Goal: Information Seeking & Learning: Check status

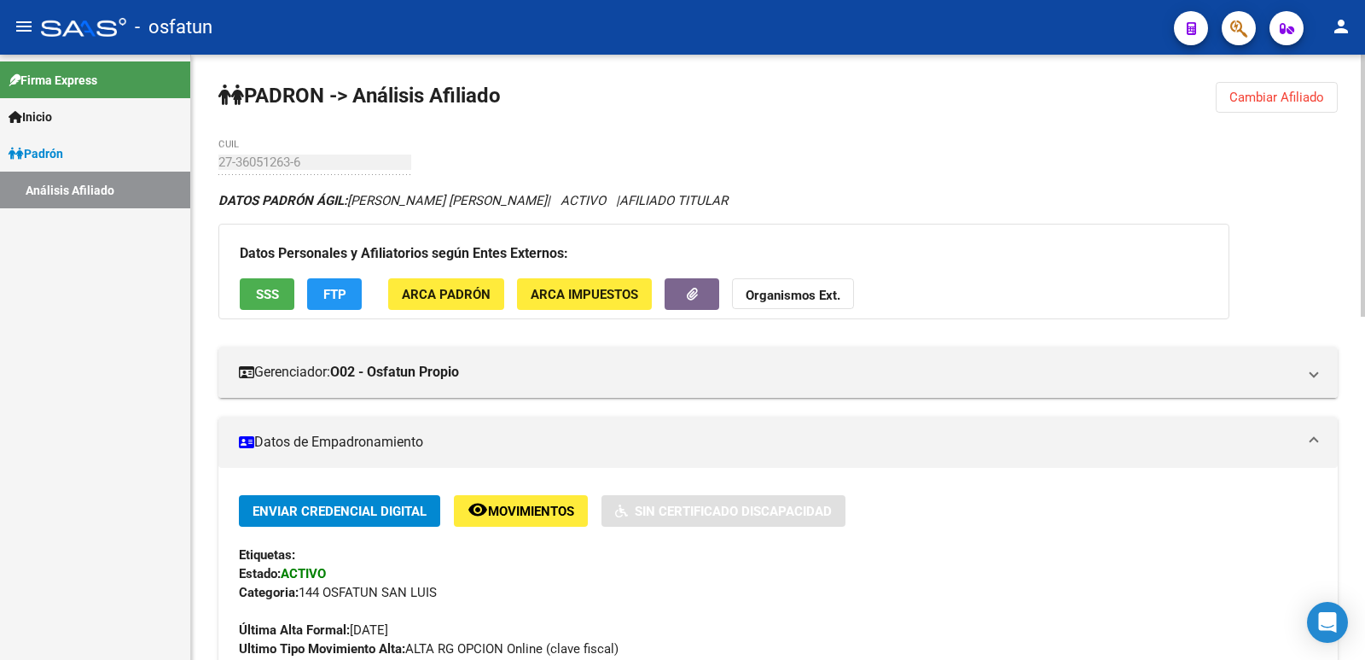
click at [1266, 106] on button "Cambiar Afiliado" at bounding box center [1277, 97] width 122 height 31
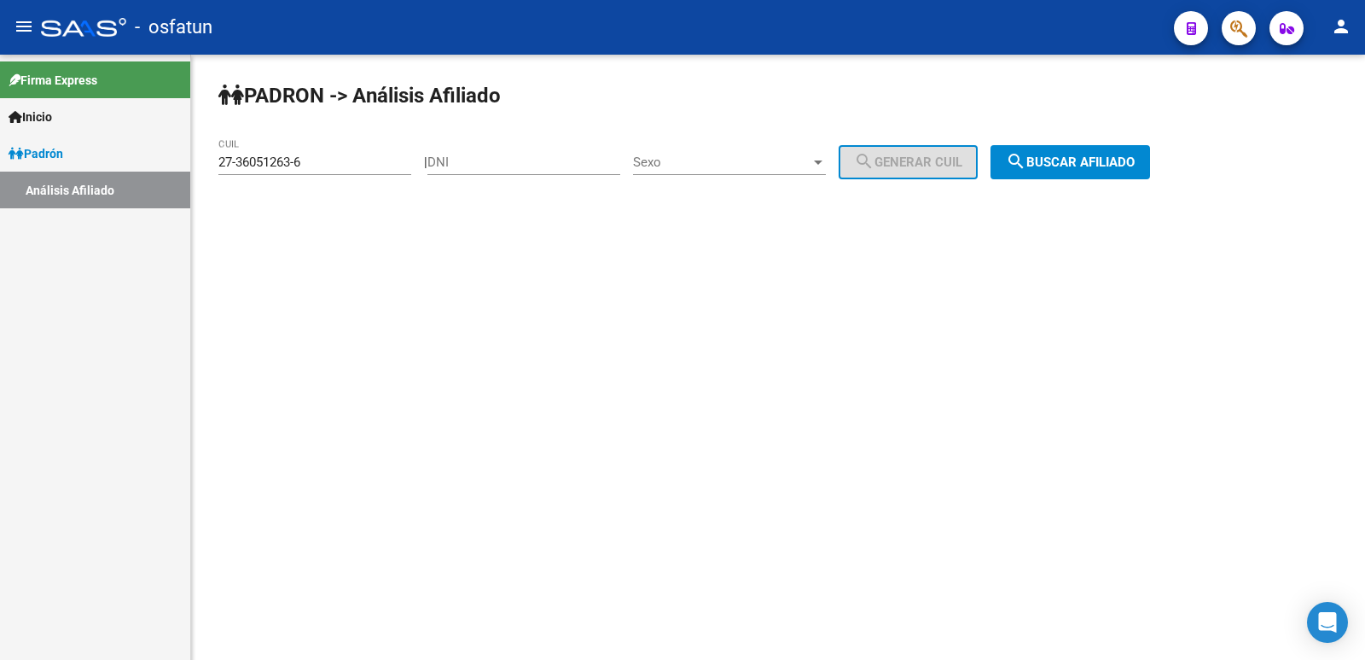
click at [567, 155] on input "DNI" at bounding box center [524, 161] width 193 height 15
paste input "27790809"
type input "27790809"
click at [670, 162] on span "Sexo" at bounding box center [721, 161] width 177 height 15
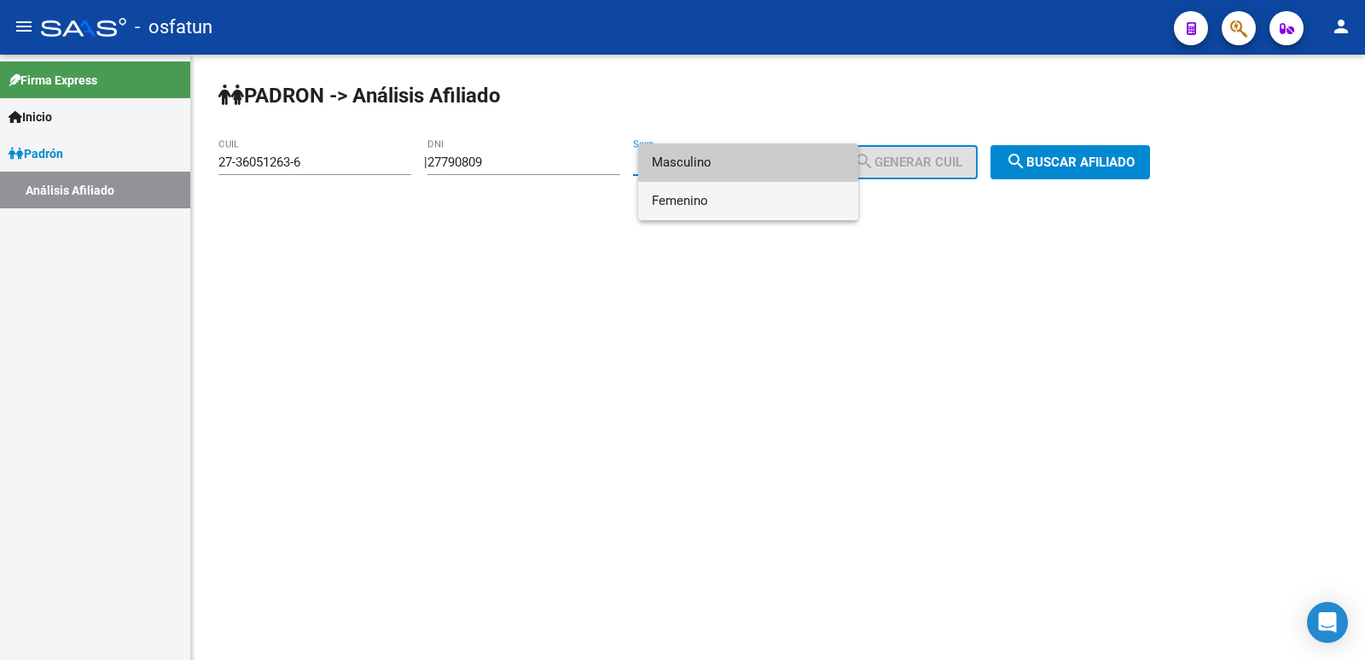
click at [690, 199] on span "Femenino" at bounding box center [748, 201] width 193 height 38
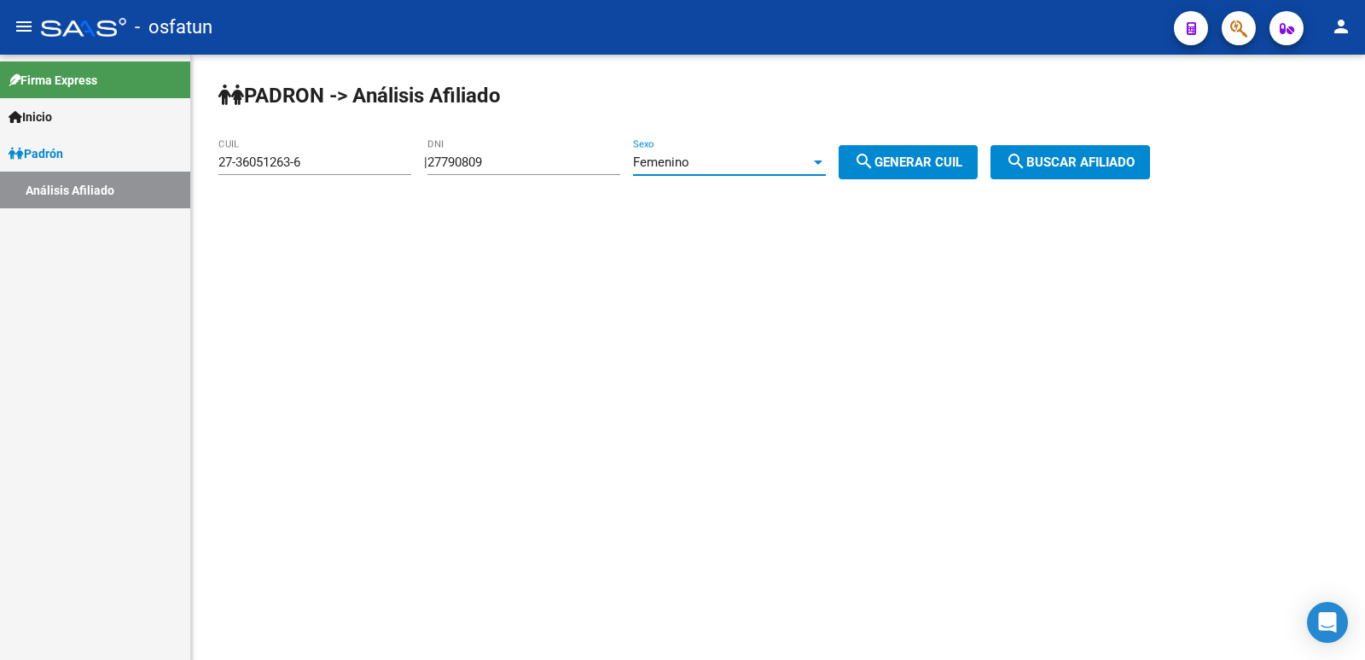
click at [698, 172] on div "Femenino Sexo" at bounding box center [729, 156] width 193 height 37
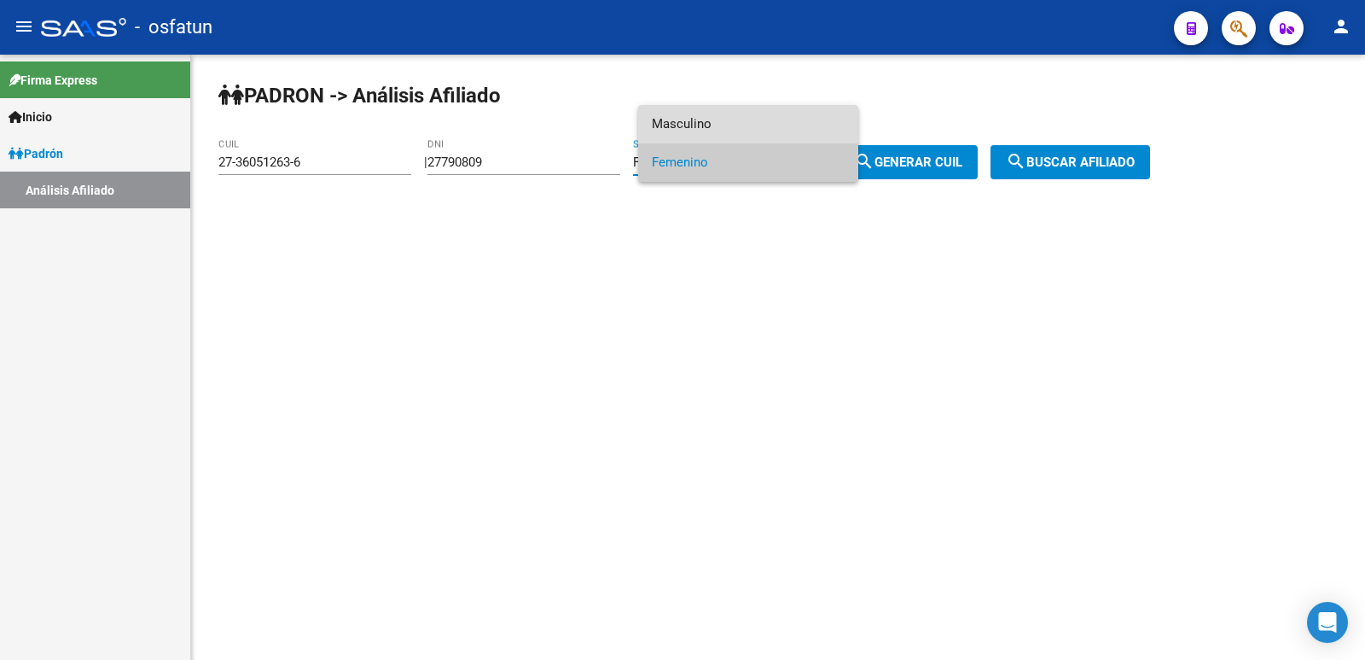
click at [711, 136] on span "Masculino" at bounding box center [748, 124] width 193 height 38
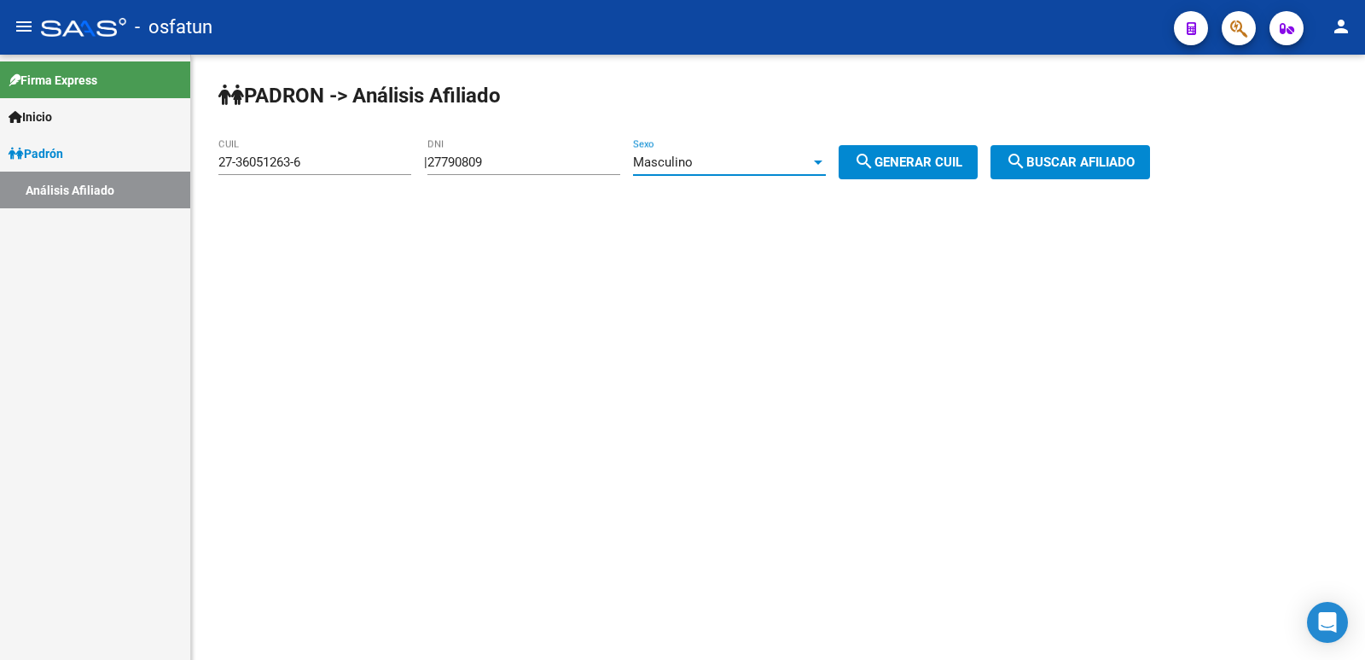
click at [899, 155] on span "search Generar CUIL" at bounding box center [908, 161] width 108 height 15
type input "20-27790809-4"
click at [1053, 149] on button "search Buscar afiliado" at bounding box center [1071, 162] width 160 height 34
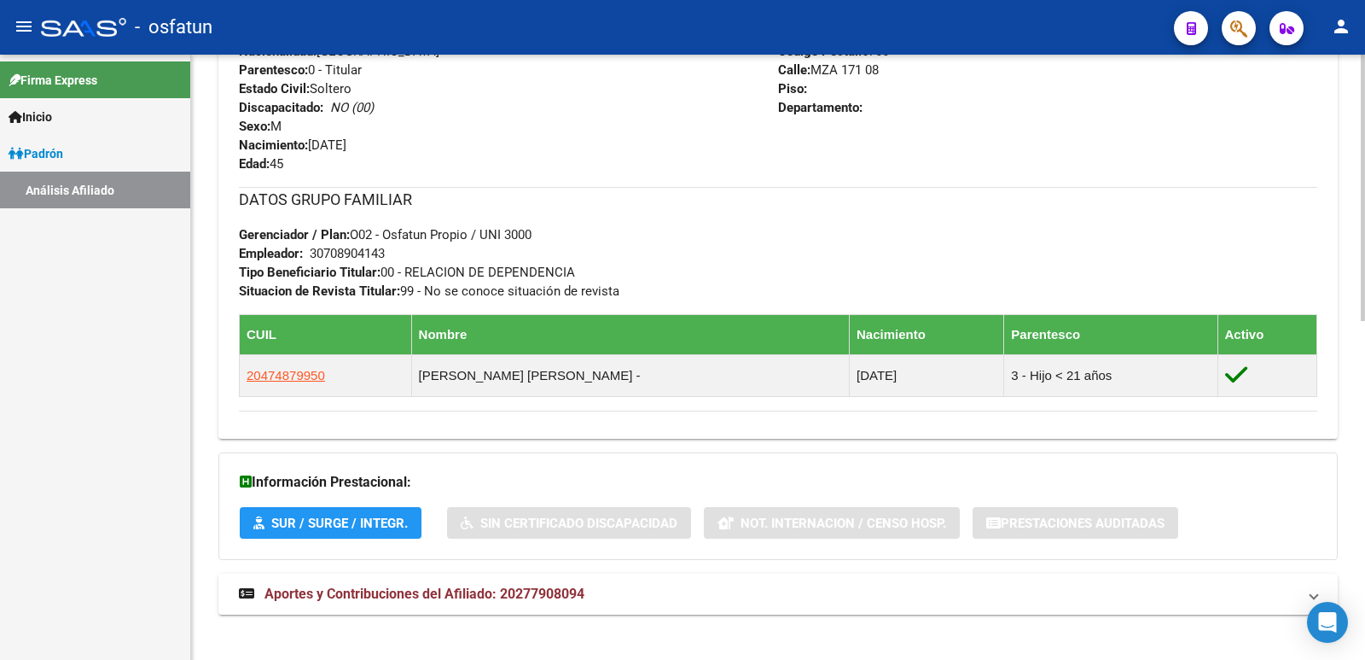
scroll to position [771, 0]
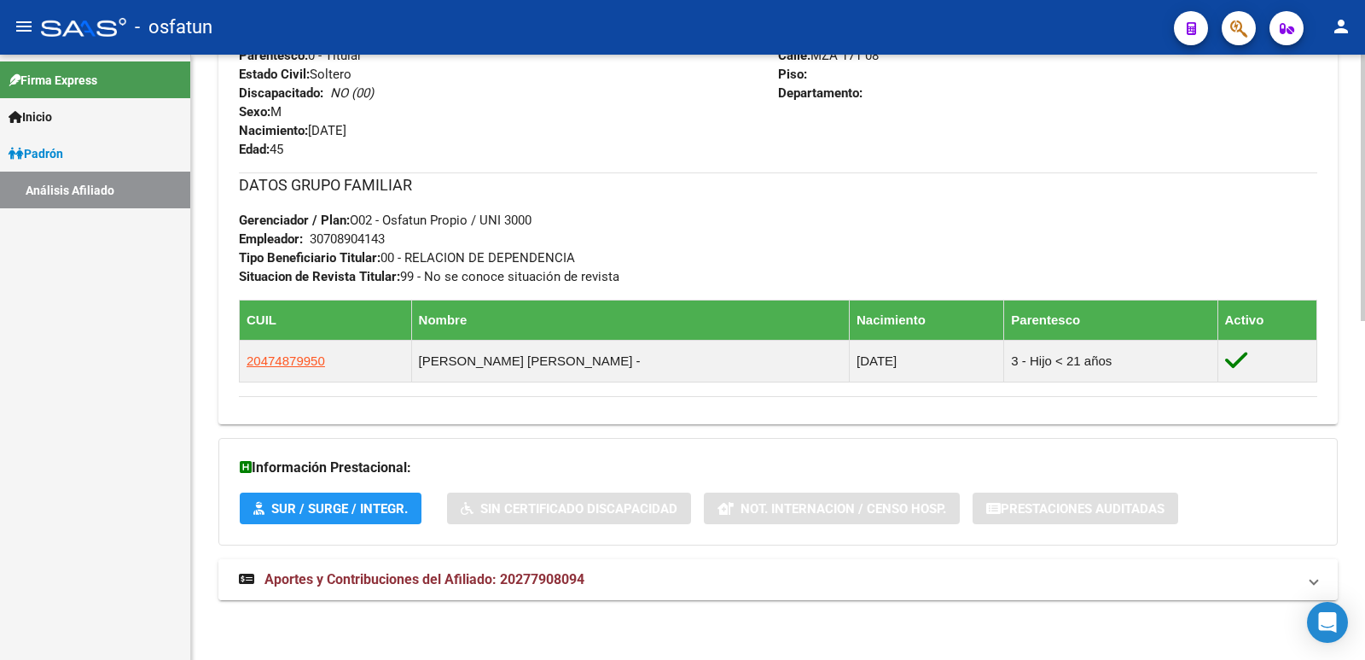
drag, startPoint x: 544, startPoint y: 554, endPoint x: 536, endPoint y: 572, distance: 19.8
click at [544, 555] on div "DATOS [PERSON_NAME] ÁGIL: [PERSON_NAME] [PERSON_NAME] | ACTIVO | AFILIADO TITUL…" at bounding box center [778, 19] width 1120 height 1199
click at [536, 574] on span "Aportes y Contribuciones del Afiliado: 20277908094" at bounding box center [425, 579] width 320 height 16
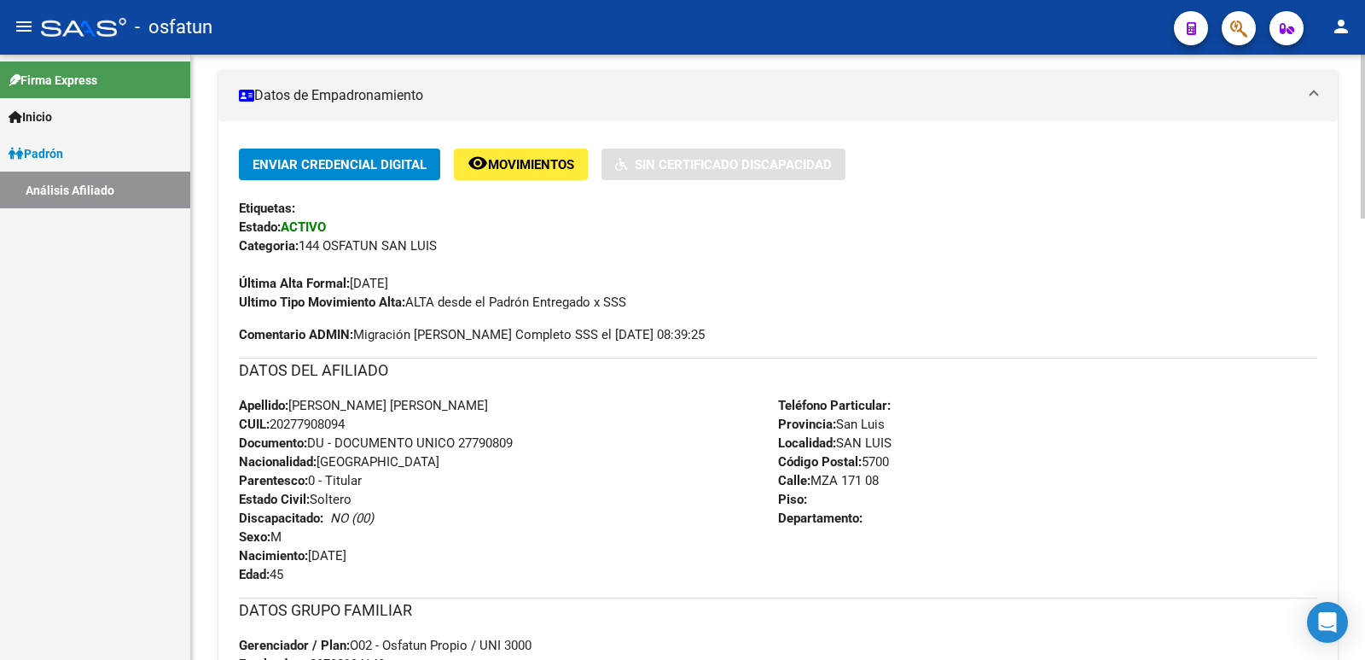
scroll to position [0, 0]
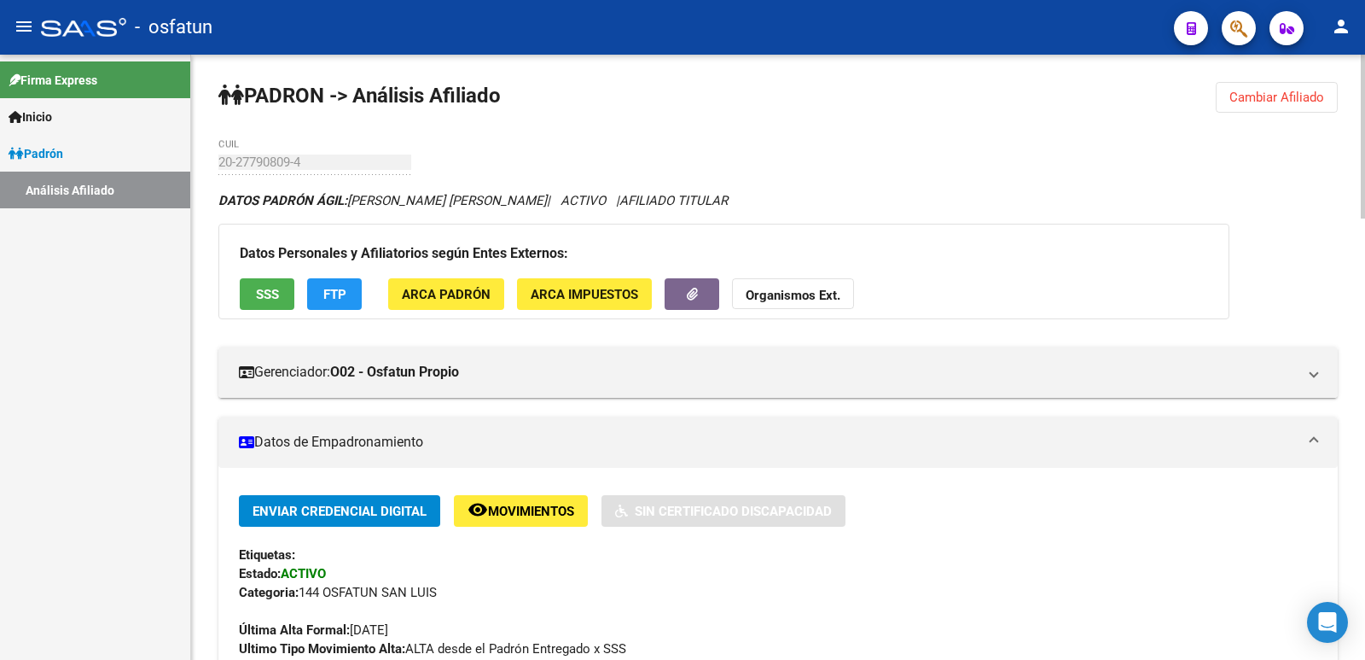
click at [1226, 106] on button "Cambiar Afiliado" at bounding box center [1277, 97] width 122 height 31
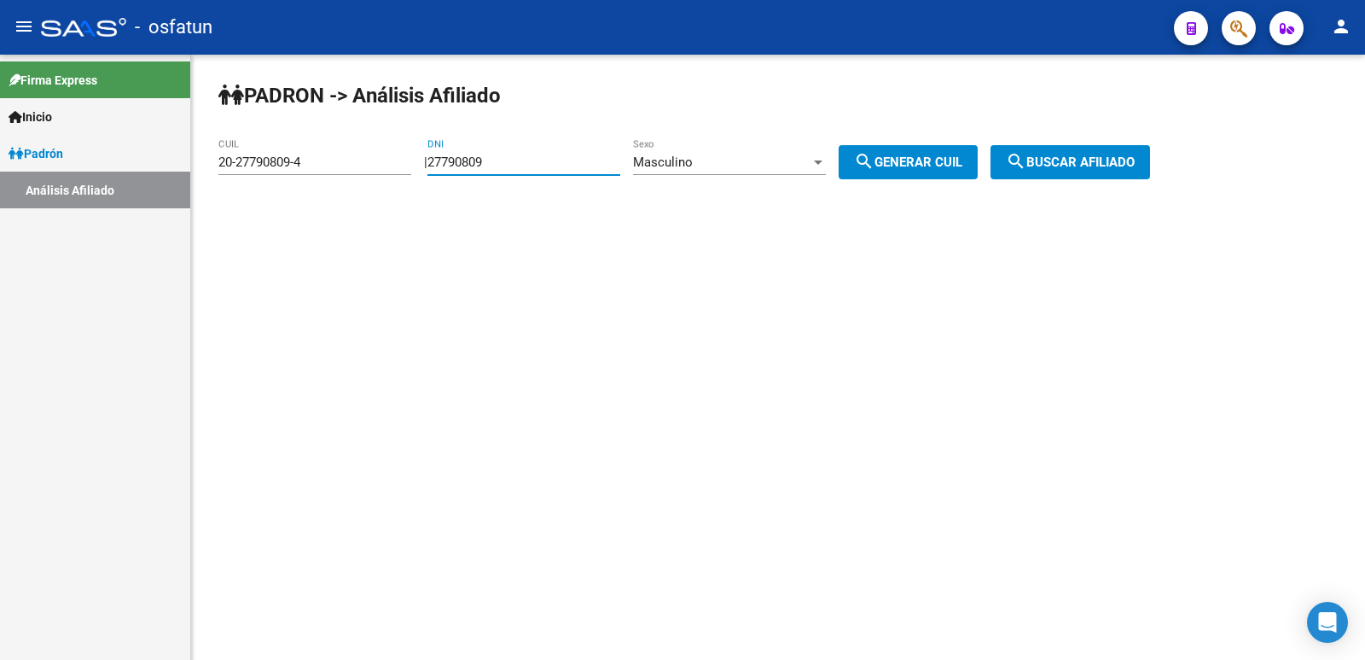
drag, startPoint x: 545, startPoint y: 166, endPoint x: 395, endPoint y: 170, distance: 150.2
click at [395, 170] on app-analisis-afiliado "[PERSON_NAME] -> Análisis Afiliado 20-27790809-4 CUIL | 27790809 DNI Masculino …" at bounding box center [690, 161] width 945 height 15
paste input "5652445"
type input "25652445"
click at [693, 164] on span "Masculino" at bounding box center [663, 161] width 60 height 15
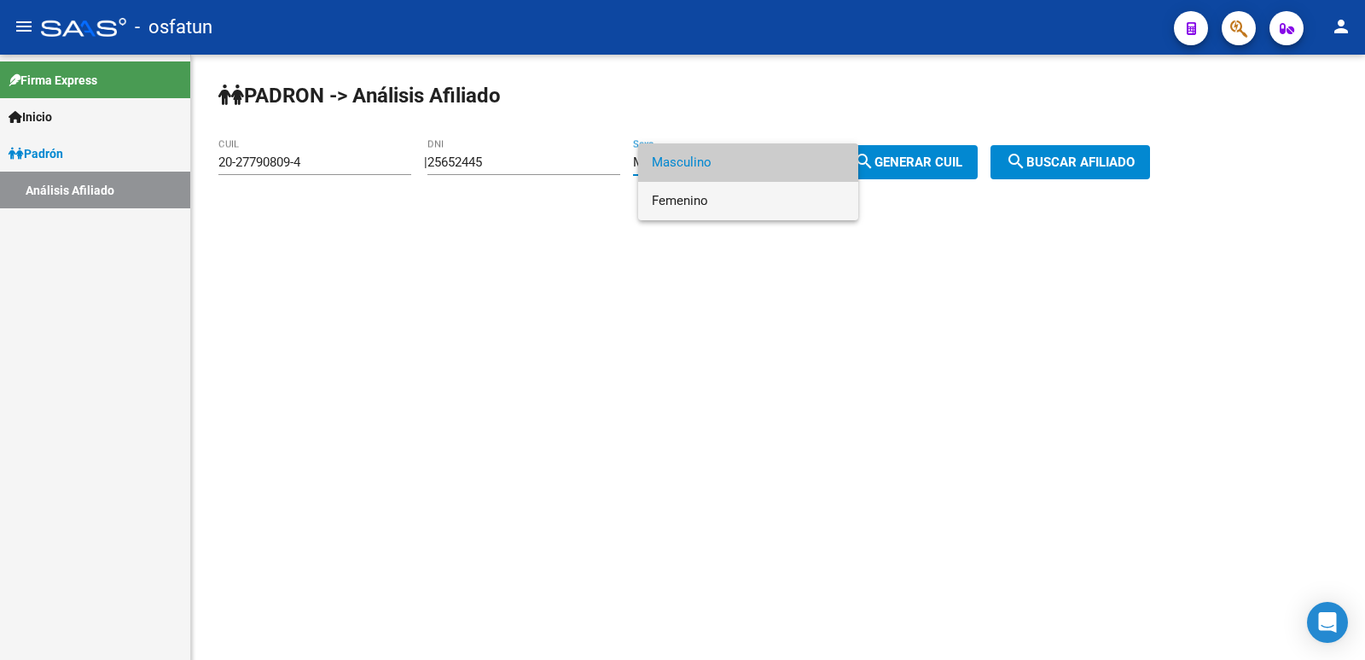
drag, startPoint x: 701, startPoint y: 195, endPoint x: 712, endPoint y: 195, distance: 11.1
click at [702, 195] on span "Femenino" at bounding box center [748, 201] width 193 height 38
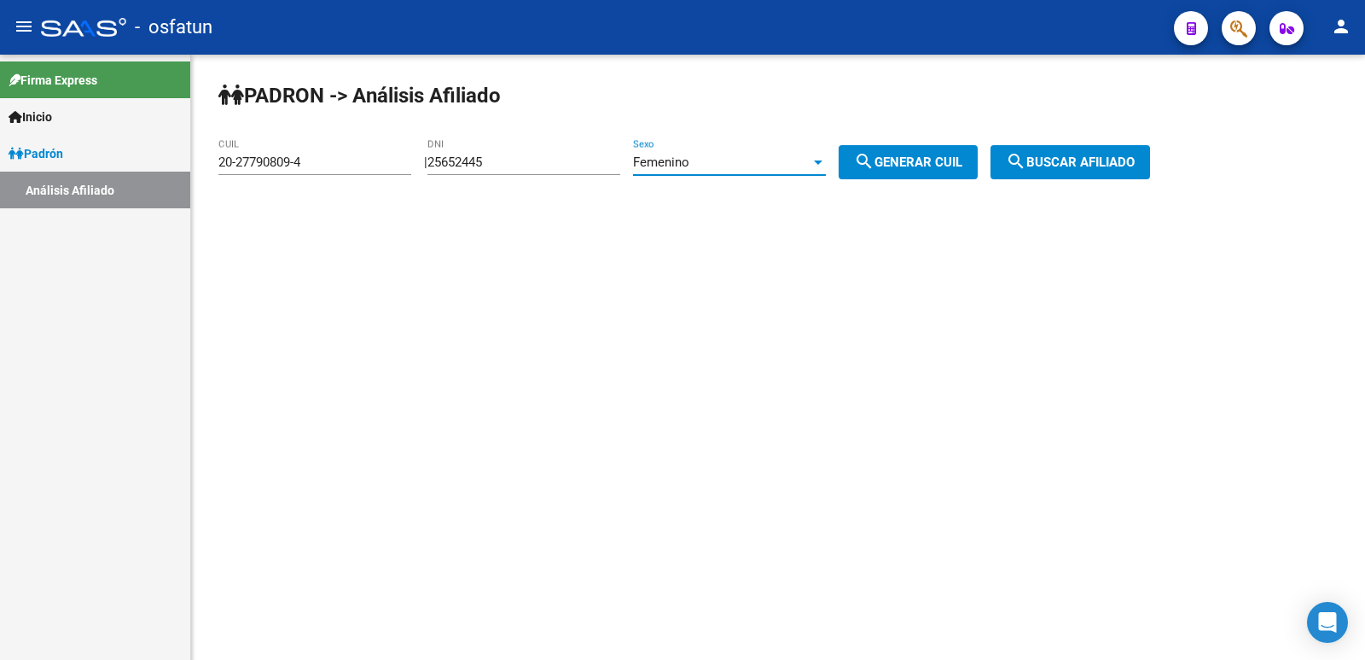
click at [900, 173] on button "search Generar CUIL" at bounding box center [908, 162] width 139 height 34
type input "27-25652445-2"
click at [1027, 162] on mat-icon "search" at bounding box center [1016, 161] width 20 height 20
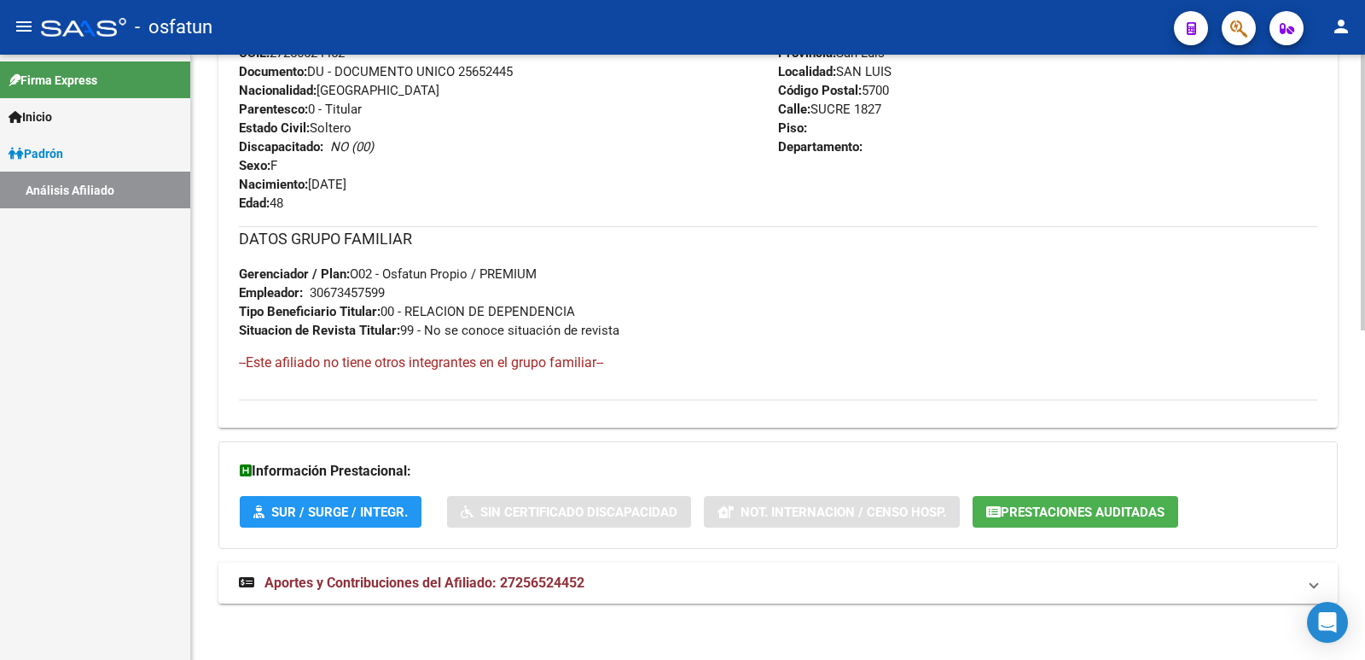
scroll to position [721, 0]
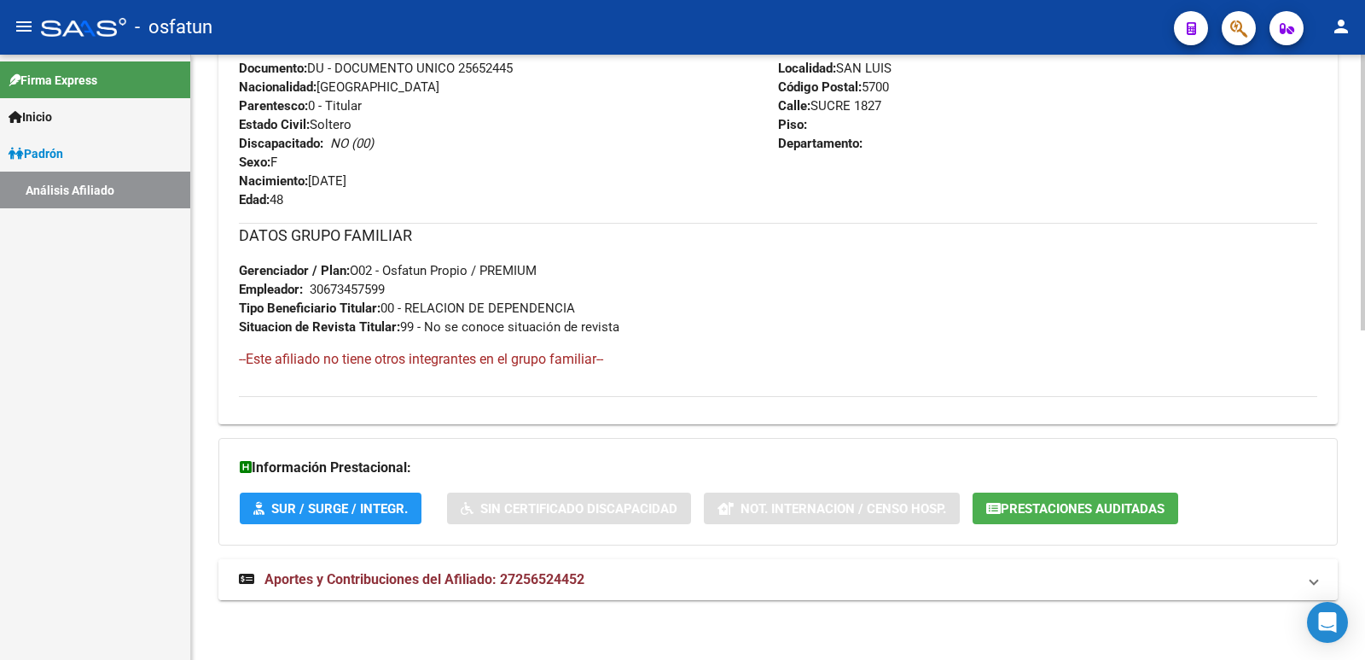
click at [445, 558] on div "DATOS [PERSON_NAME] ÁGIL: IBA?EZ [PERSON_NAME] EVELUN [PERSON_NAME] | ACTIVO | …" at bounding box center [778, 44] width 1120 height 1149
click at [442, 571] on span "Aportes y Contribuciones del Afiliado: 27256524452" at bounding box center [425, 579] width 320 height 16
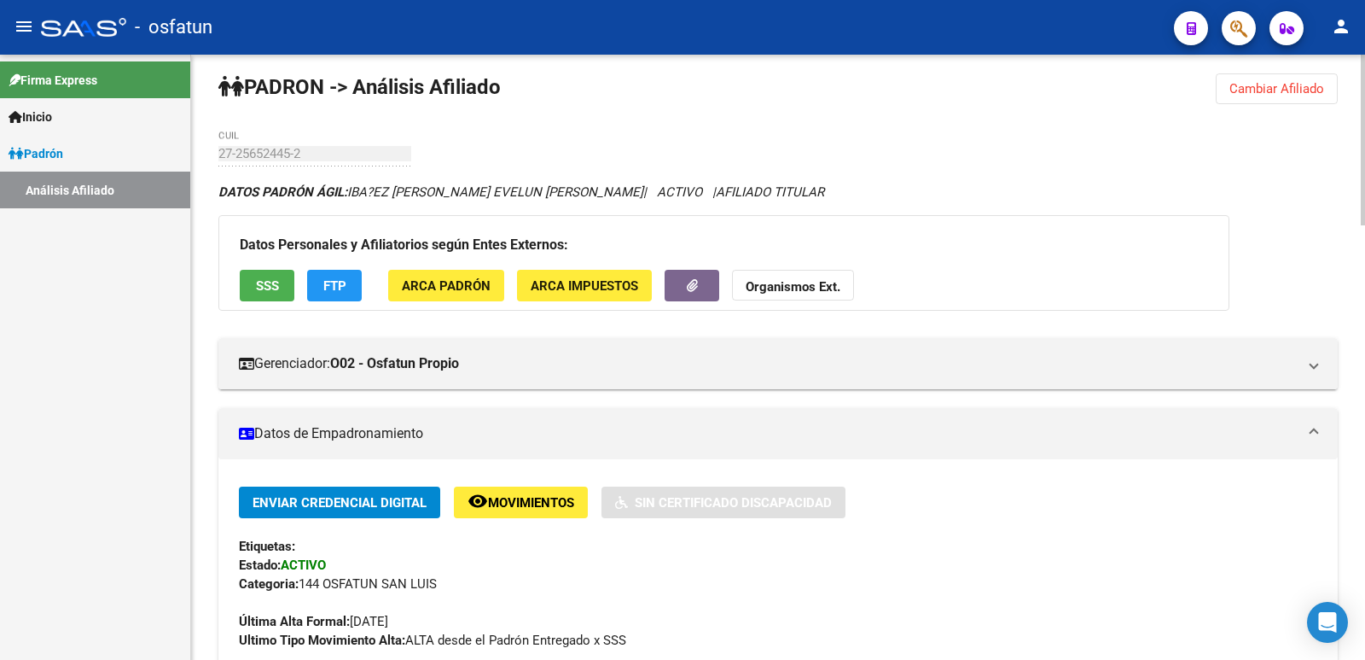
scroll to position [0, 0]
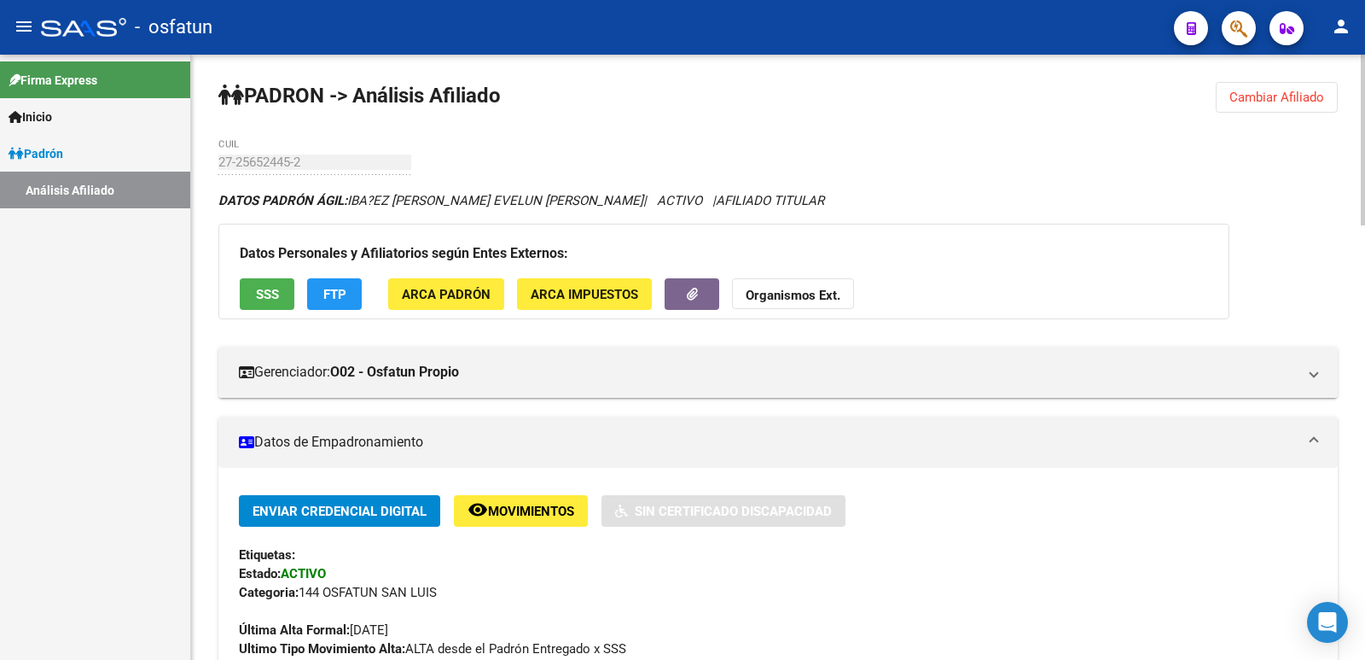
drag, startPoint x: 1281, startPoint y: 101, endPoint x: 1268, endPoint y: 103, distance: 13.1
click at [1280, 101] on span "Cambiar Afiliado" at bounding box center [1277, 97] width 95 height 15
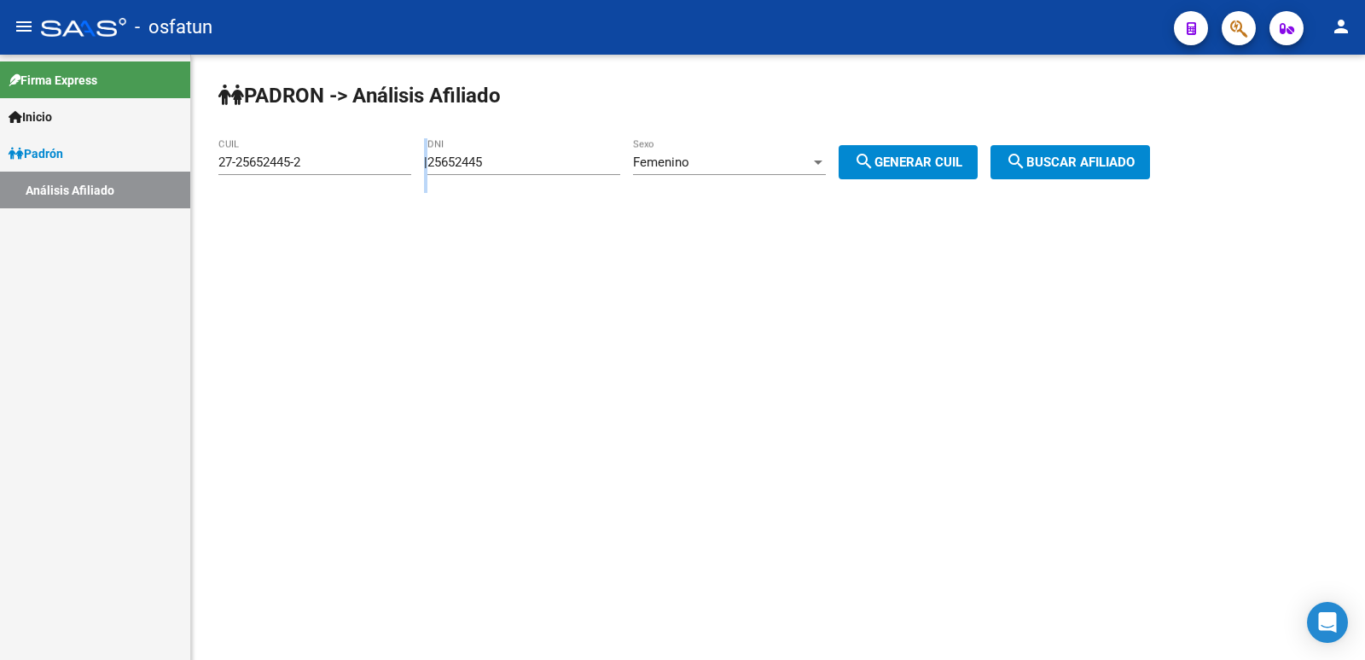
drag, startPoint x: 594, startPoint y: 174, endPoint x: 406, endPoint y: 177, distance: 187.8
click at [406, 170] on app-analisis-afiliado "[PERSON_NAME] -> Análisis Afiliado 27-25652445-2 CUIL | 25652445 DNI Femenino S…" at bounding box center [690, 161] width 945 height 15
click at [533, 165] on input "25652445" at bounding box center [524, 161] width 193 height 15
drag, startPoint x: 555, startPoint y: 164, endPoint x: 405, endPoint y: 168, distance: 149.4
click at [410, 167] on app-analisis-afiliado "[PERSON_NAME] -> Análisis Afiliado 27-25652445-2 CUIL | 25652445 DNI Femenino S…" at bounding box center [690, 161] width 945 height 15
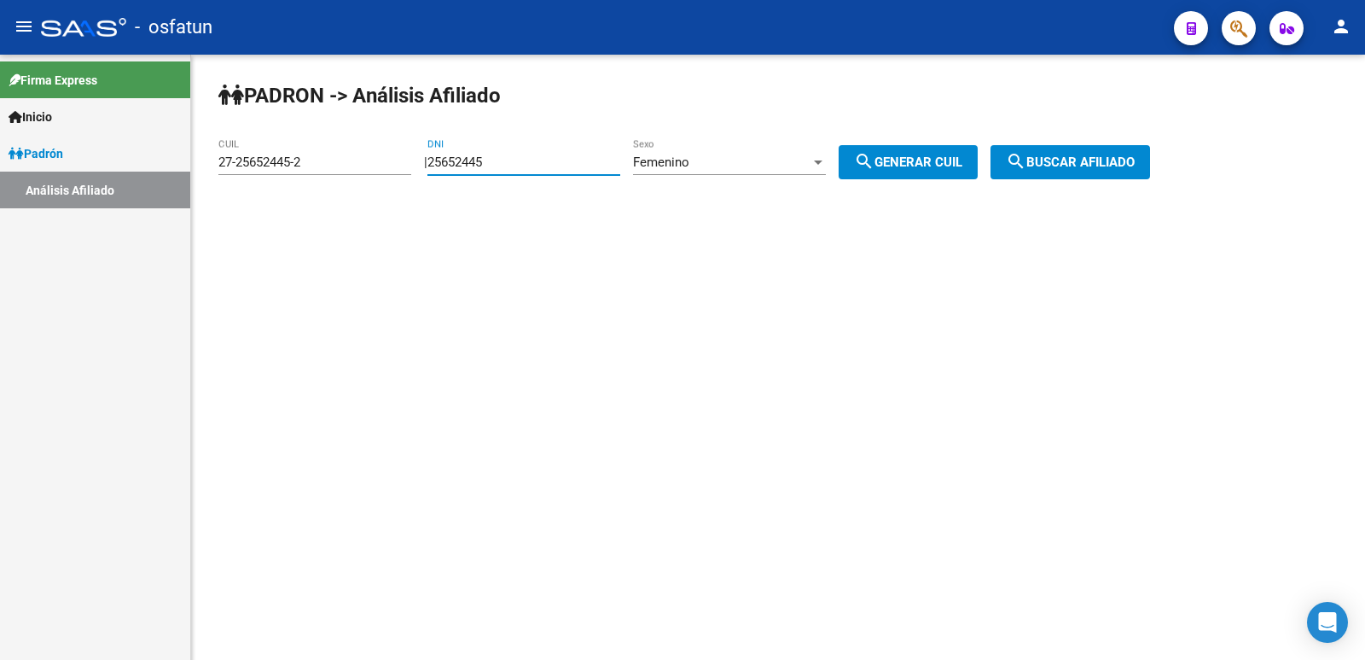
paste input "8797021"
type input "28797021"
click at [690, 159] on span "Femenino" at bounding box center [661, 161] width 56 height 15
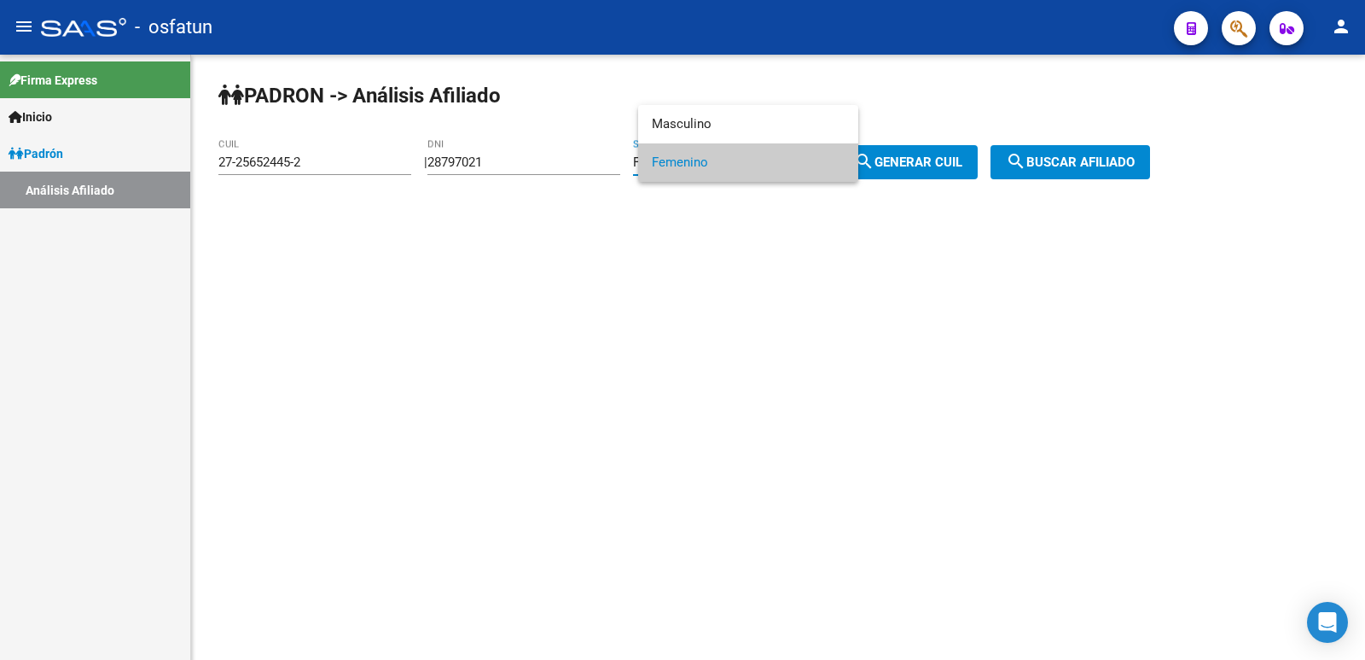
click at [869, 169] on div at bounding box center [682, 330] width 1365 height 660
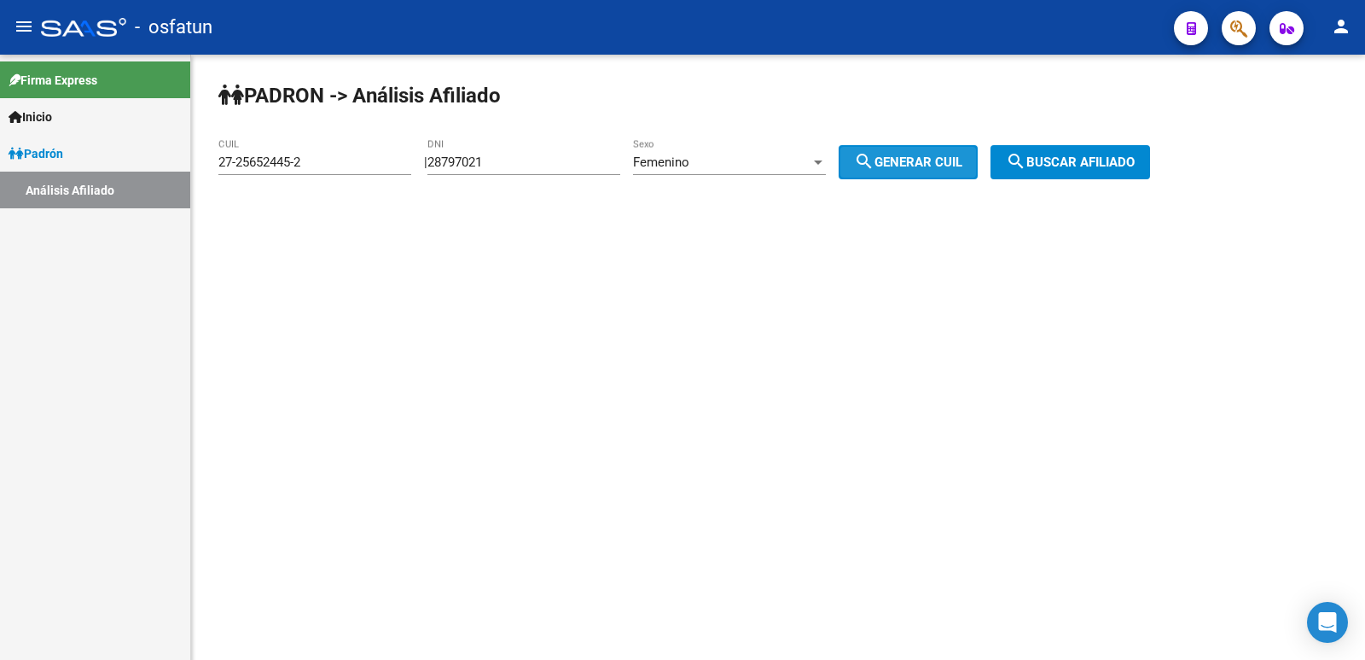
click at [921, 166] on span "search Generar CUIL" at bounding box center [908, 161] width 108 height 15
click at [1050, 165] on span "search Buscar afiliado" at bounding box center [1070, 161] width 129 height 15
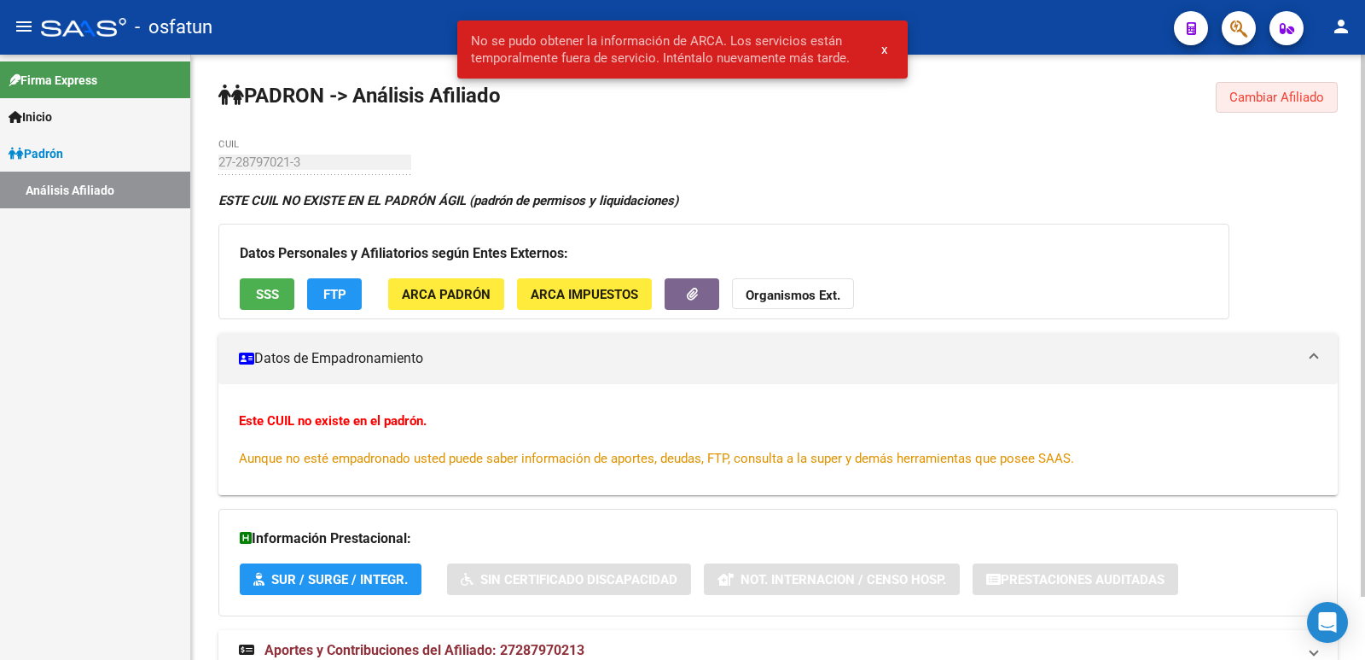
click at [1223, 104] on button "Cambiar Afiliado" at bounding box center [1277, 97] width 122 height 31
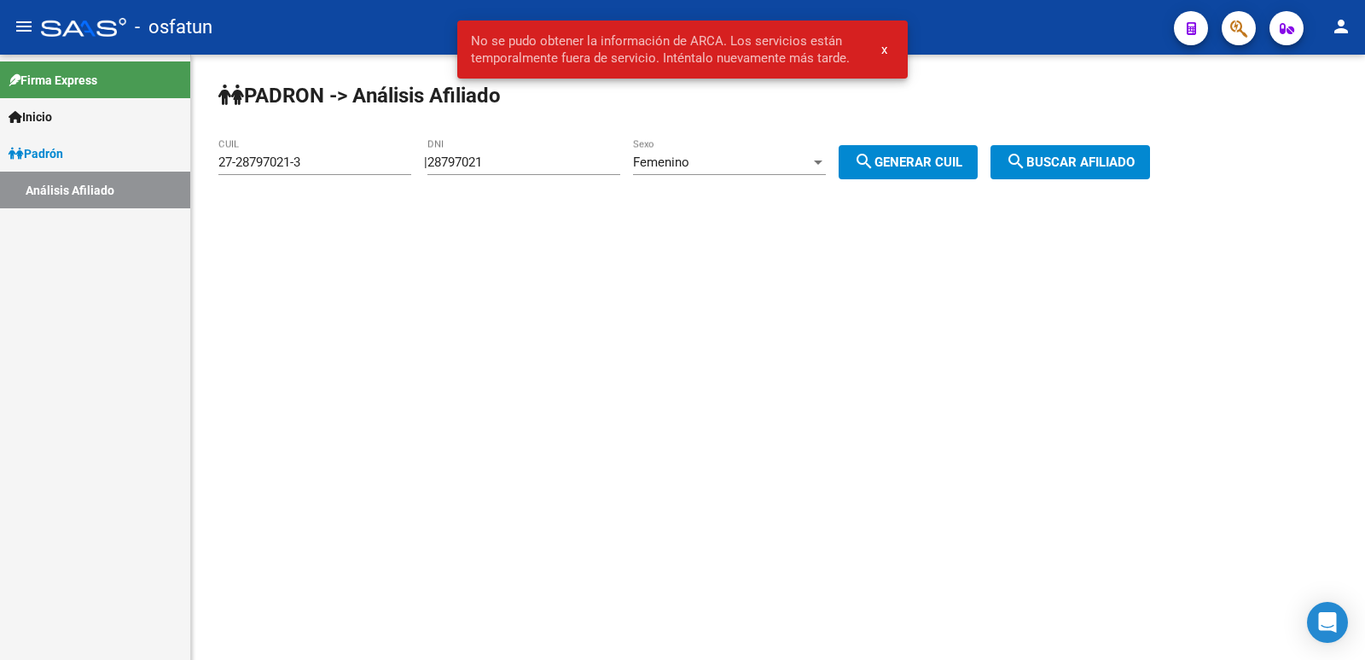
click at [750, 154] on div "Femenino" at bounding box center [721, 161] width 177 height 15
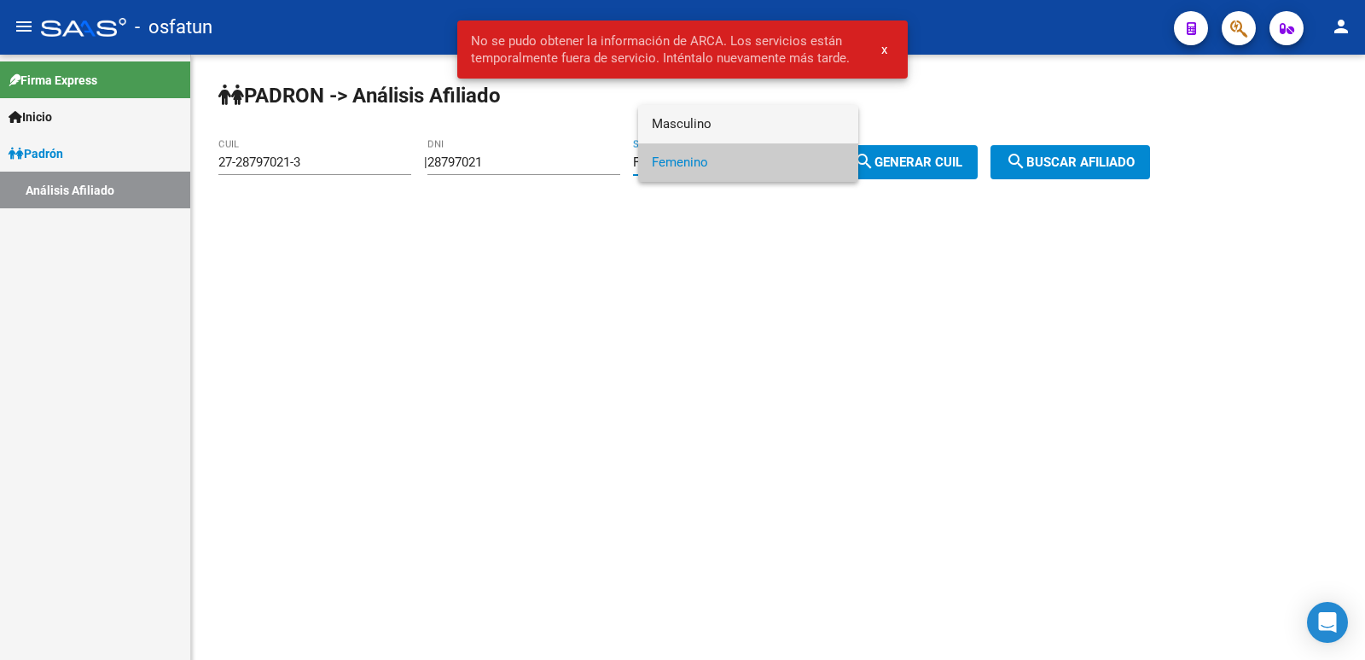
click at [709, 135] on span "Masculino" at bounding box center [748, 124] width 193 height 38
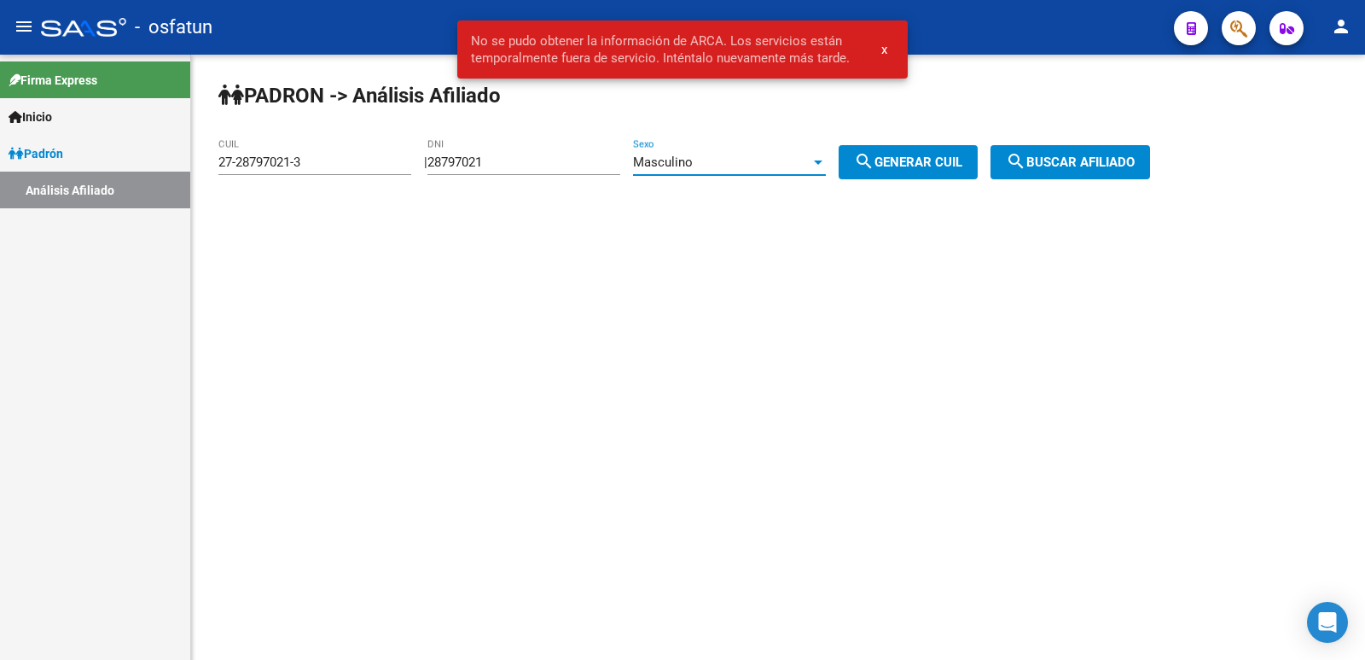
drag, startPoint x: 877, startPoint y: 164, endPoint x: 998, endPoint y: 166, distance: 120.3
click at [875, 164] on mat-icon "search" at bounding box center [864, 161] width 20 height 20
type input "20-28797021-9"
click at [1113, 164] on span "search Buscar afiliado" at bounding box center [1070, 161] width 129 height 15
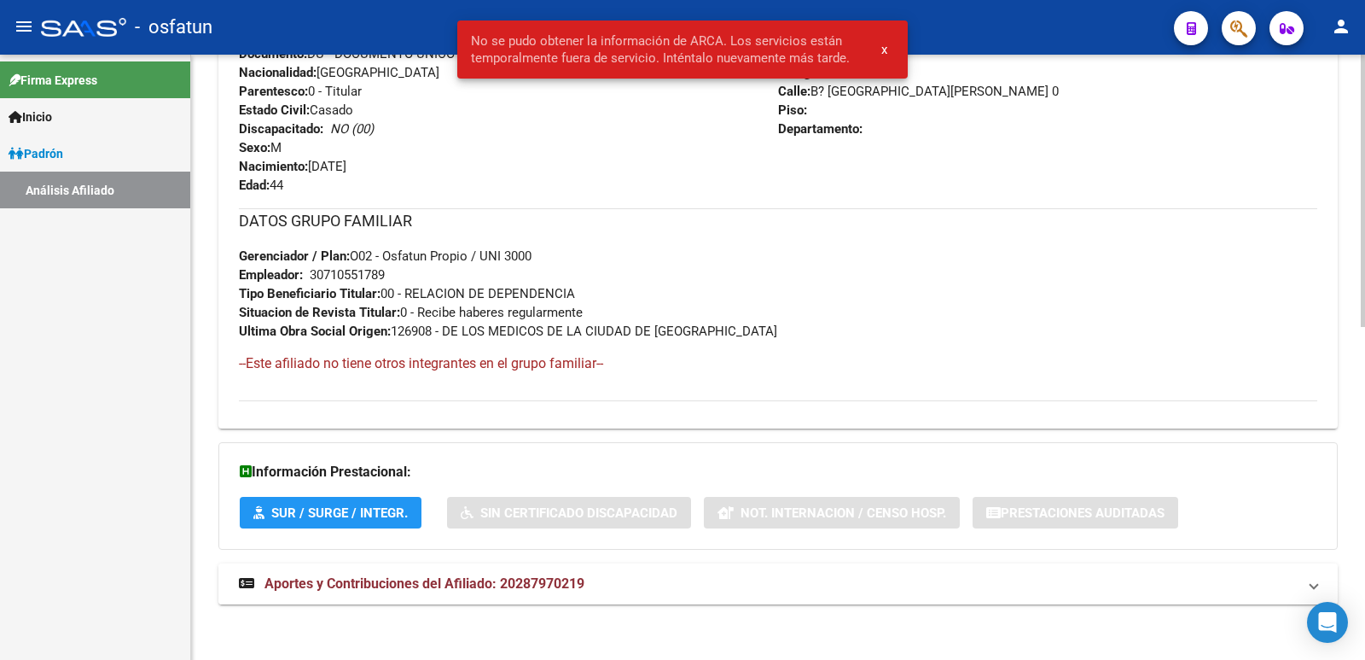
scroll to position [740, 0]
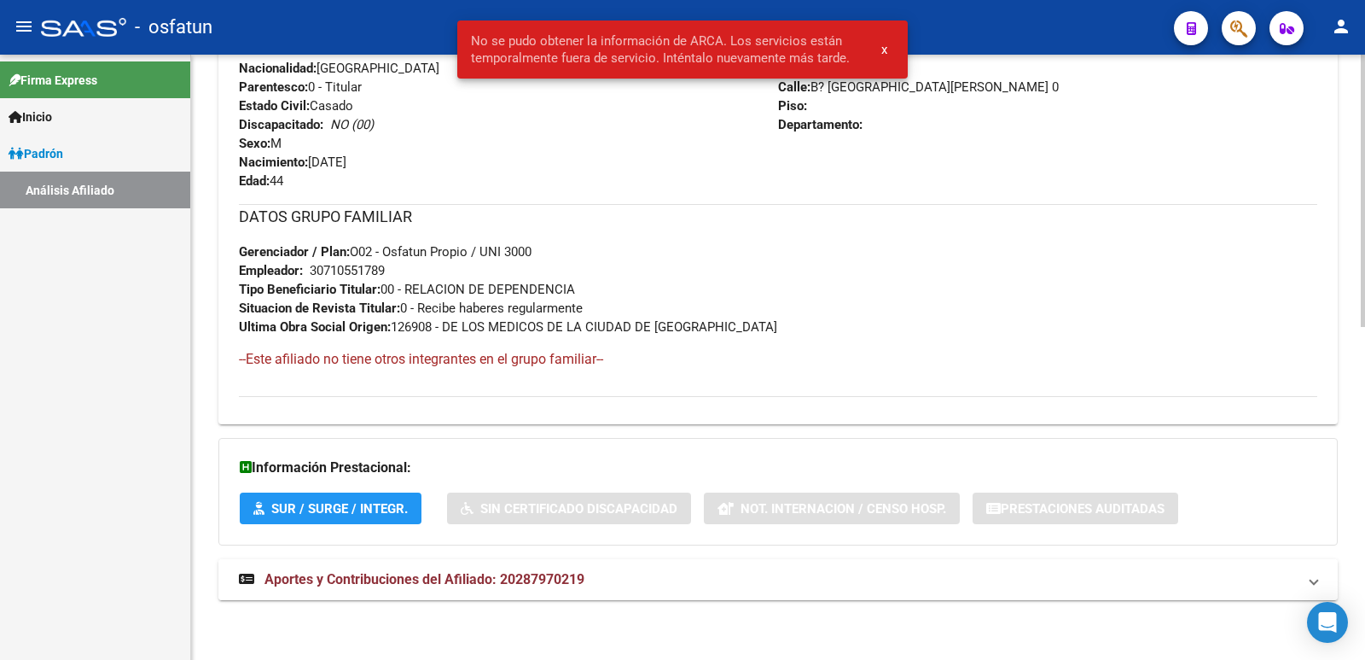
click at [511, 573] on span "Aportes y Contribuciones del Afiliado: 20287970219" at bounding box center [425, 579] width 320 height 16
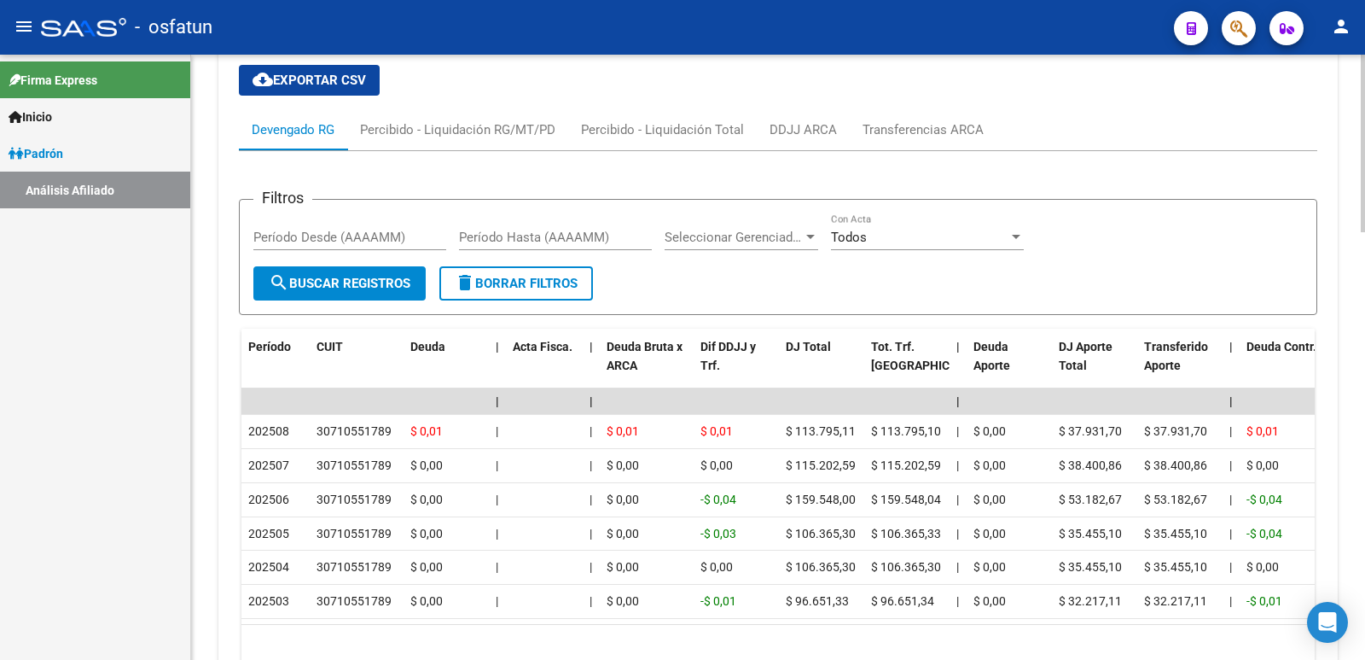
scroll to position [1456, 0]
